Goal: Use online tool/utility: Utilize a website feature to perform a specific function

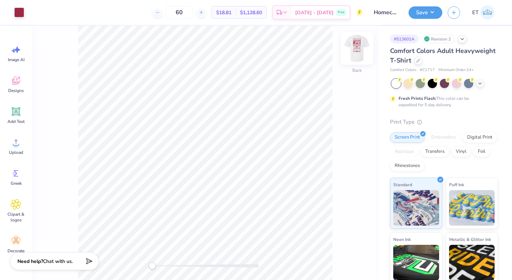
click at [358, 47] on img at bounding box center [356, 48] width 28 height 28
type input "14.80"
type input "7.30"
type input "0.55"
type input "10.18"
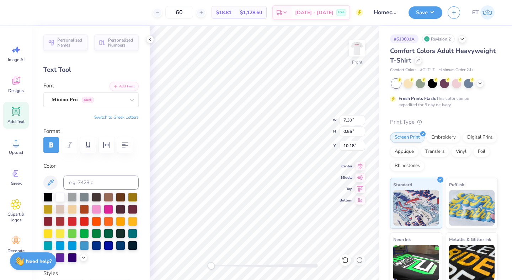
type textarea "[STREET_ADDRESS]"
type input "8.00"
type input "2.07"
type input "19.02"
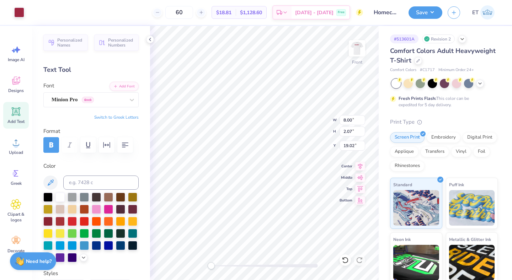
click at [310, 124] on div "Front W 8.00 8.00 " H 2.07 2.07 " Y 19.02 19.02 " Center [GEOGRAPHIC_DATA]" at bounding box center [264, 153] width 228 height 254
type input "4.86"
type input "0.54"
type input "10.18"
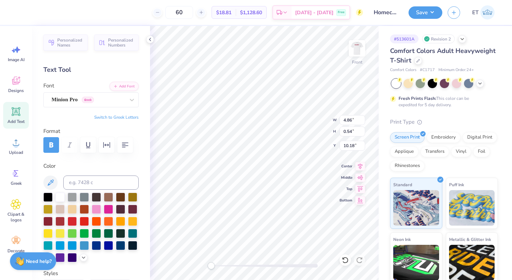
type textarea "[STREET_ADDRESS]"
type input "8.00"
type input "2.07"
type input "19.54"
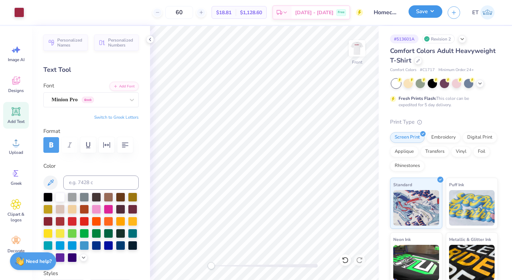
click at [428, 17] on button "Save" at bounding box center [425, 11] width 34 height 12
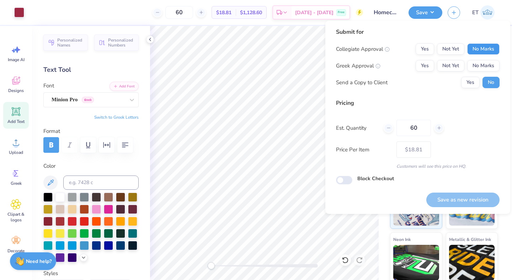
click at [485, 47] on button "No Marks" at bounding box center [483, 48] width 32 height 11
click at [485, 62] on button "No Marks" at bounding box center [483, 65] width 32 height 11
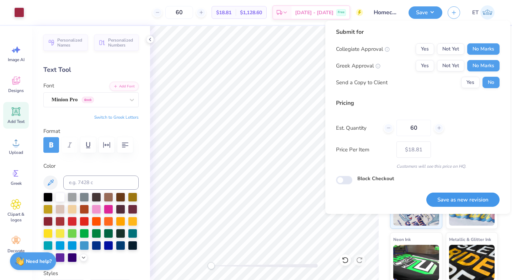
click at [468, 200] on button "Save as new revision" at bounding box center [462, 200] width 73 height 15
type input "$18.81"
